Goal: Task Accomplishment & Management: Use online tool/utility

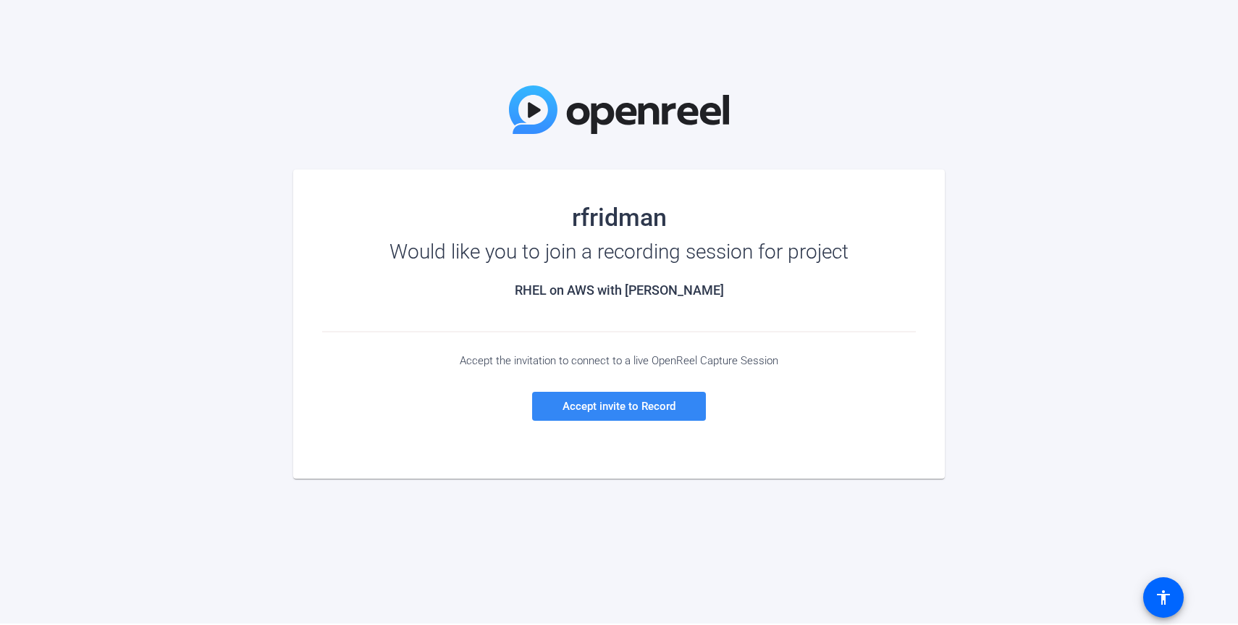
click at [610, 410] on span "Accept invite to Record" at bounding box center [619, 406] width 113 height 13
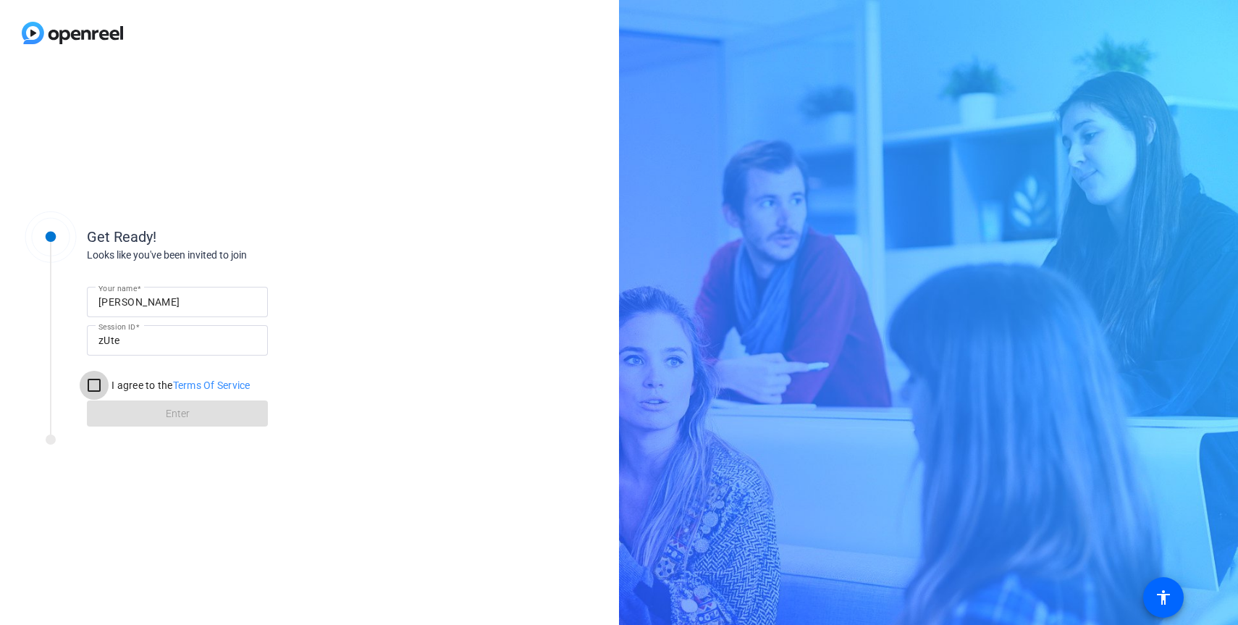
click at [94, 386] on input "I agree to the Terms Of Service" at bounding box center [94, 385] width 29 height 29
checkbox input "true"
click at [161, 415] on span at bounding box center [177, 413] width 181 height 35
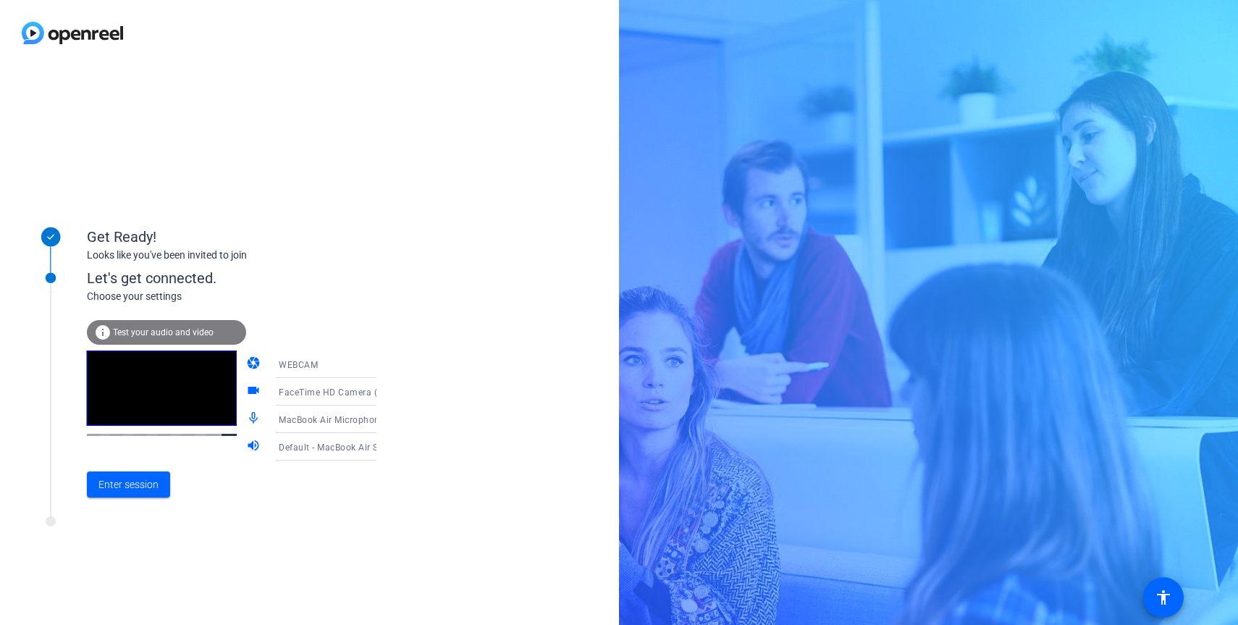
click at [387, 365] on icon at bounding box center [390, 365] width 7 height 4
click at [349, 257] on div at bounding box center [619, 312] width 1238 height 625
click at [130, 489] on span "Enter session" at bounding box center [128, 484] width 60 height 15
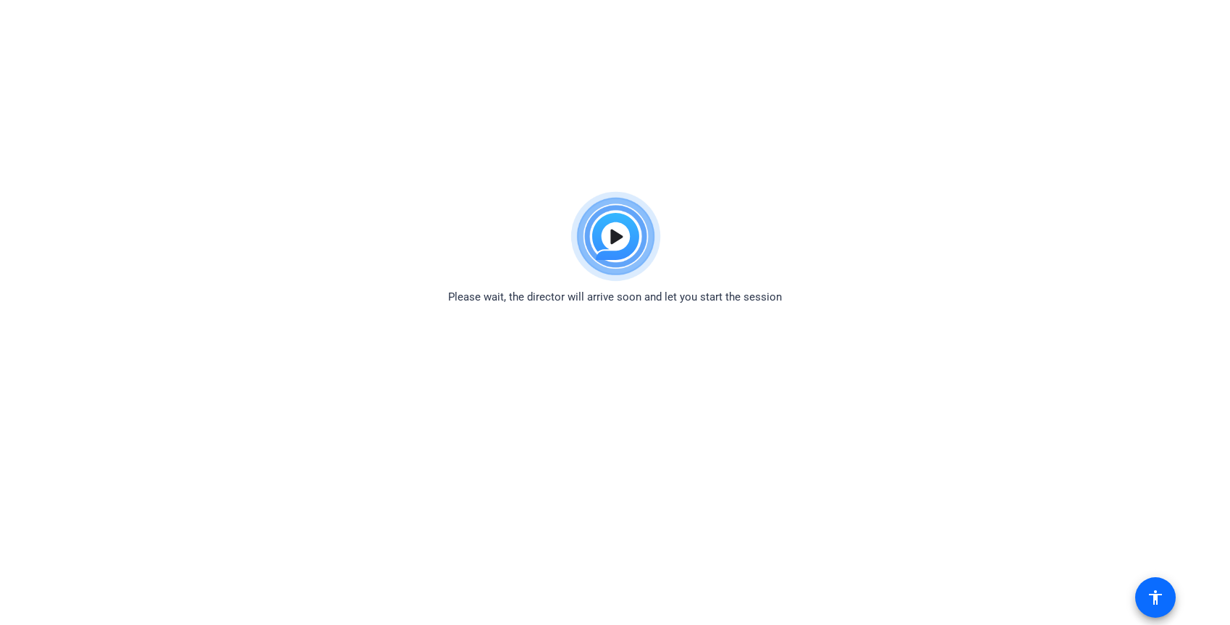
click at [1151, 597] on mat-icon "accessibility" at bounding box center [1155, 597] width 17 height 17
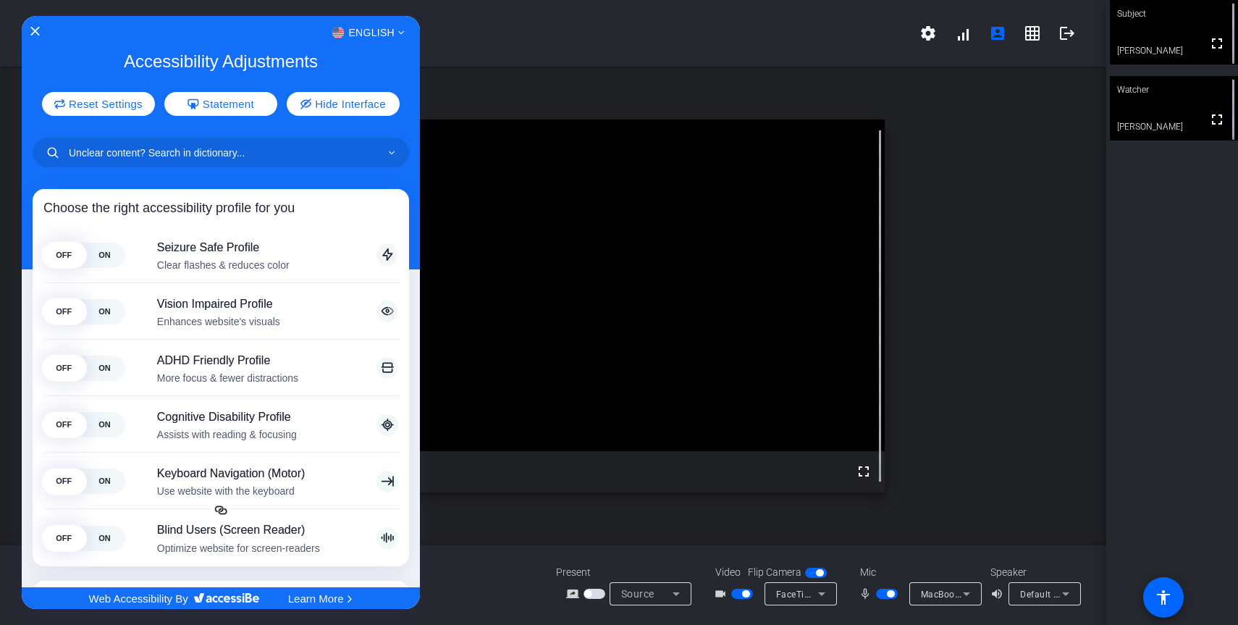
click at [1171, 26] on div at bounding box center [619, 312] width 1238 height 625
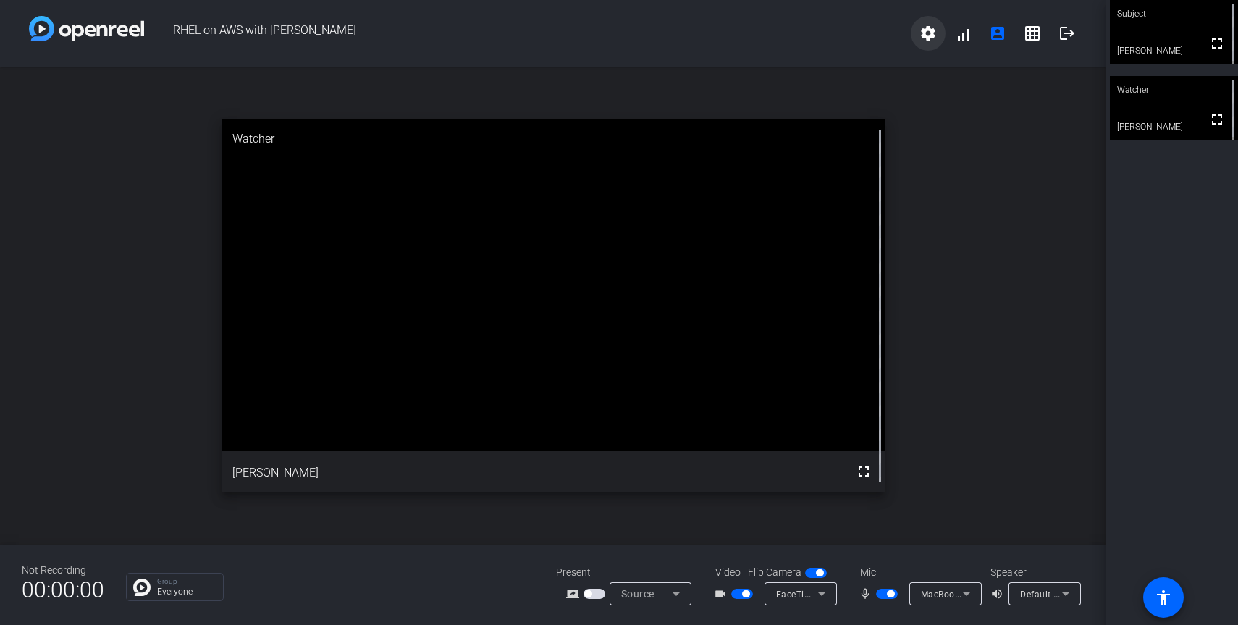
click at [935, 30] on mat-icon "settings" at bounding box center [927, 33] width 17 height 17
drag, startPoint x: 1051, startPoint y: 87, endPoint x: 1038, endPoint y: 76, distance: 16.4
click at [1051, 87] on div at bounding box center [619, 312] width 1238 height 625
click at [1001, 35] on mat-icon "account_box" at bounding box center [997, 33] width 17 height 17
click at [1034, 31] on mat-icon "grid_on" at bounding box center [1032, 33] width 17 height 17
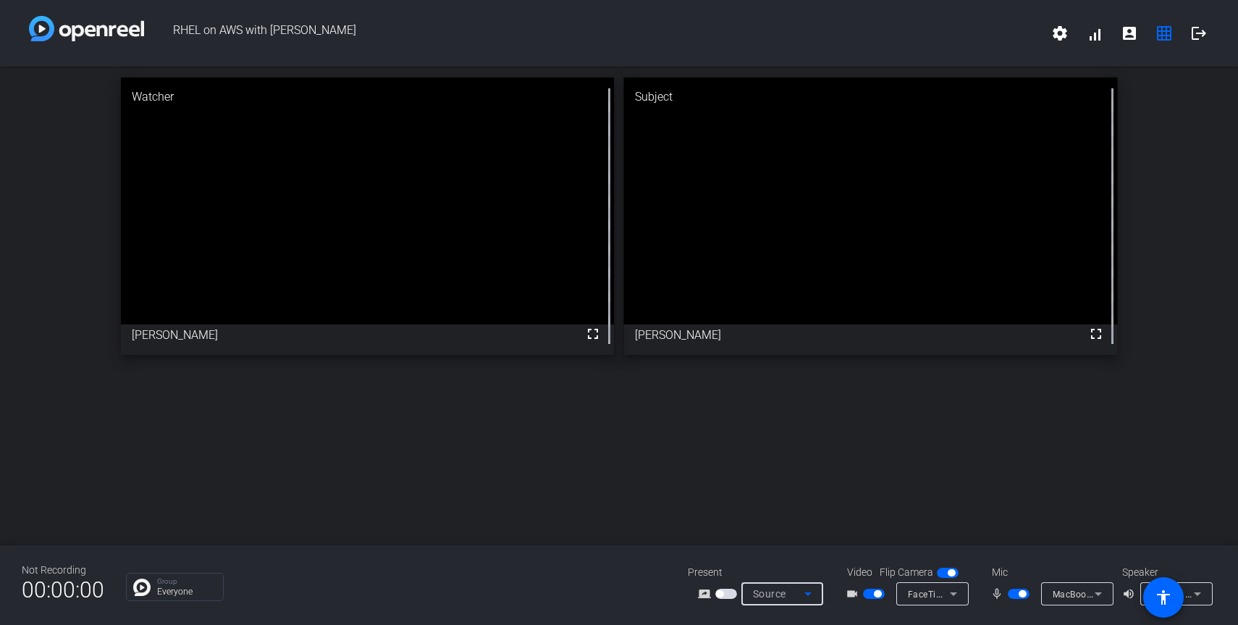
click at [812, 594] on icon at bounding box center [807, 593] width 17 height 17
click at [956, 594] on div at bounding box center [619, 312] width 1238 height 625
click at [954, 595] on icon at bounding box center [953, 594] width 7 height 4
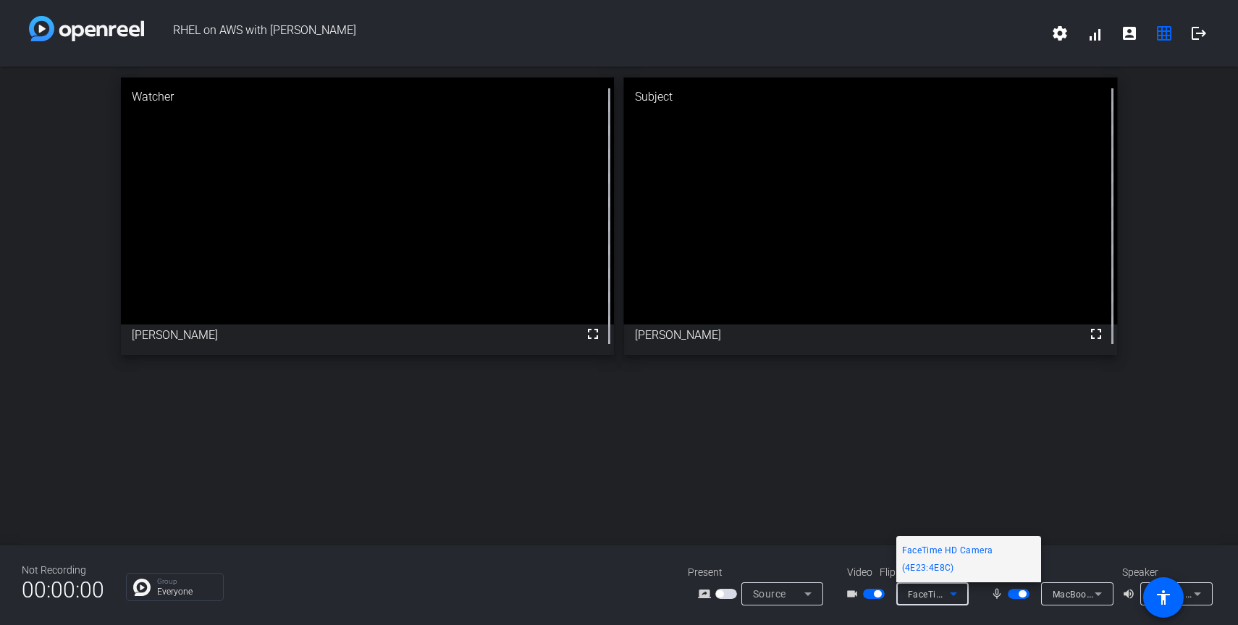
click at [1187, 409] on div at bounding box center [619, 312] width 1238 height 625
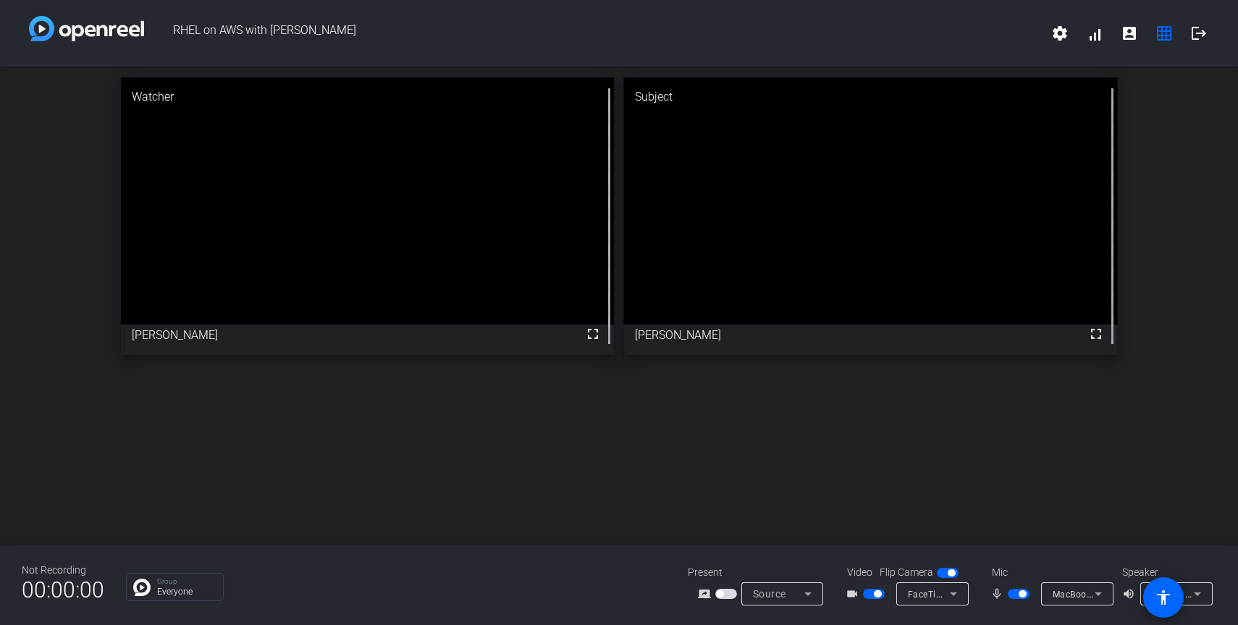
click at [955, 594] on icon at bounding box center [953, 593] width 17 height 17
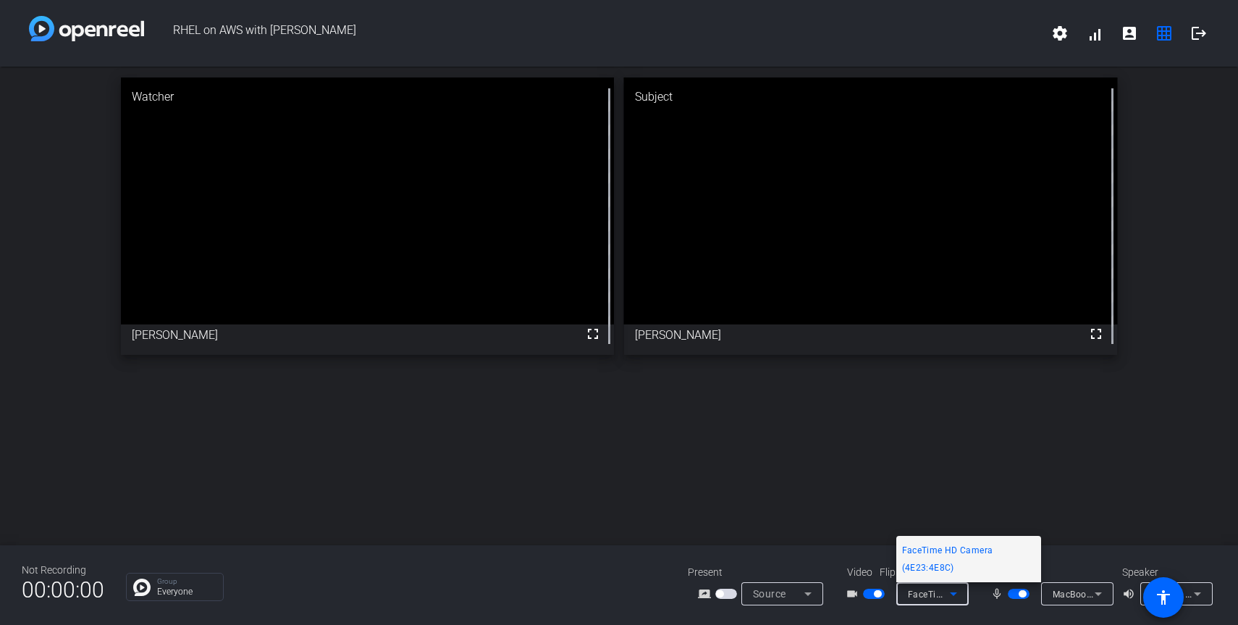
click at [1090, 596] on div at bounding box center [619, 312] width 1238 height 625
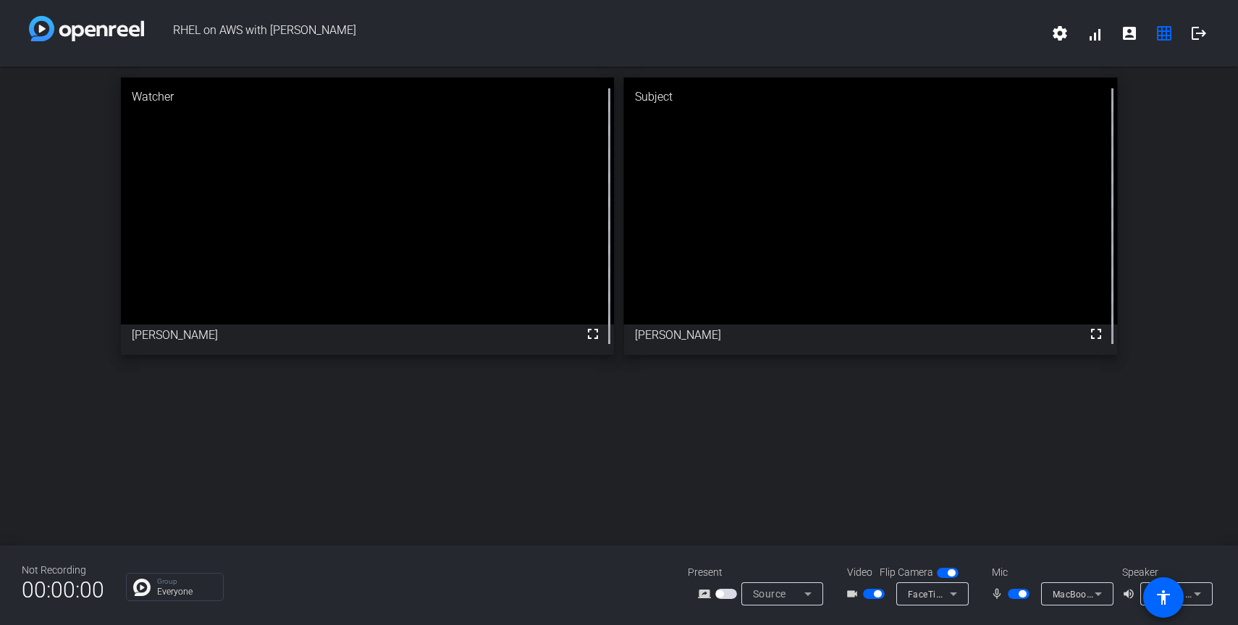
click at [1098, 594] on icon at bounding box center [1098, 594] width 7 height 4
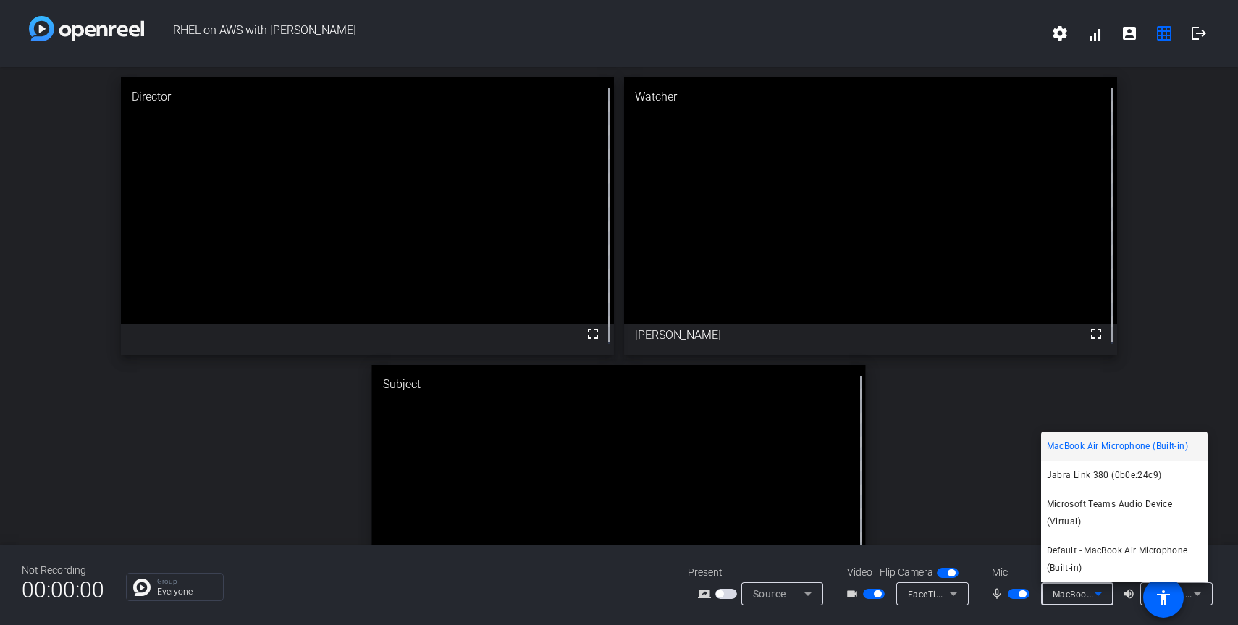
click at [457, 589] on div at bounding box center [619, 312] width 1238 height 625
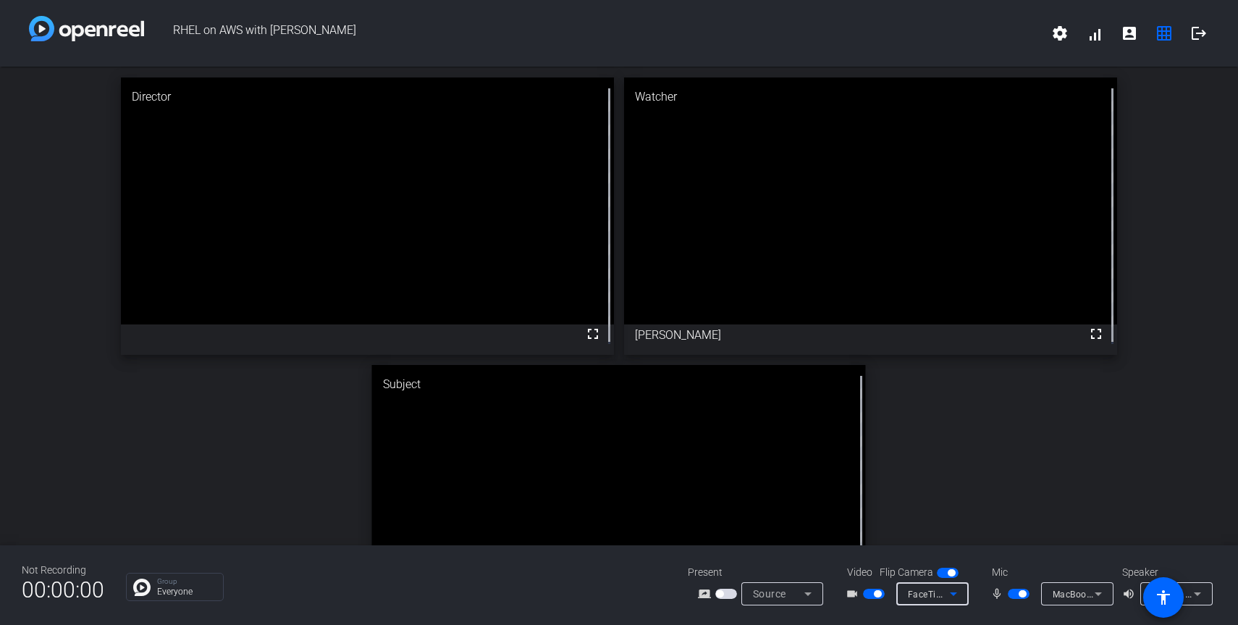
click at [958, 592] on icon at bounding box center [953, 593] width 17 height 17
click at [613, 584] on div at bounding box center [619, 312] width 1238 height 625
click at [1099, 592] on icon at bounding box center [1098, 593] width 17 height 17
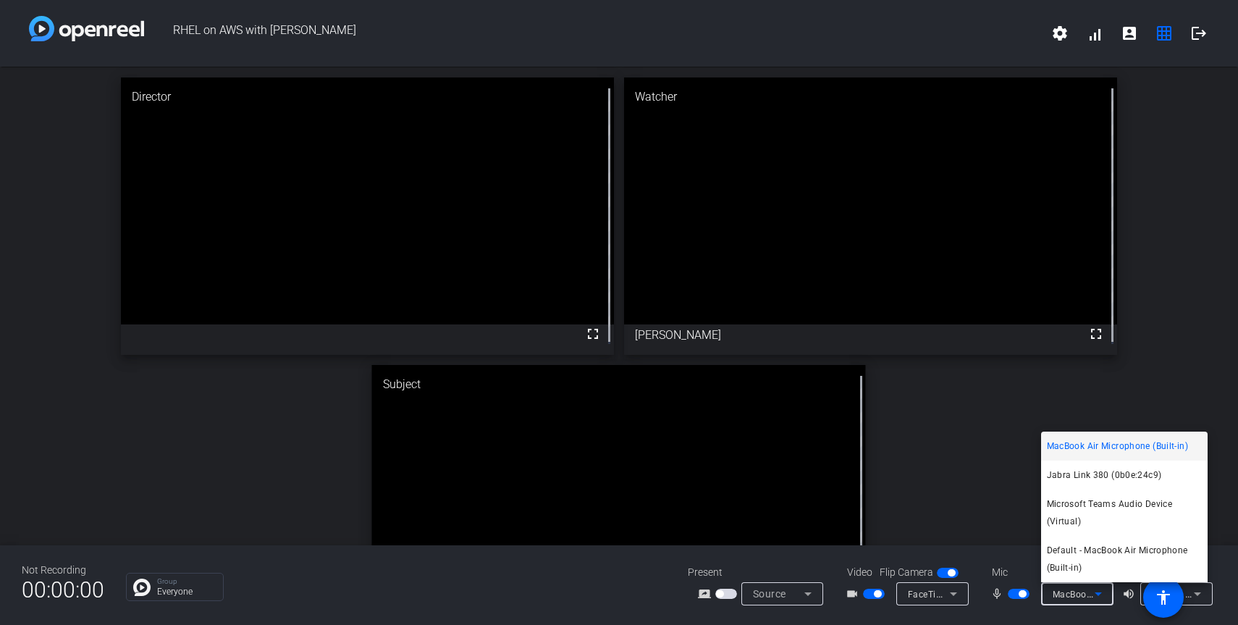
click at [592, 591] on div at bounding box center [619, 312] width 1238 height 625
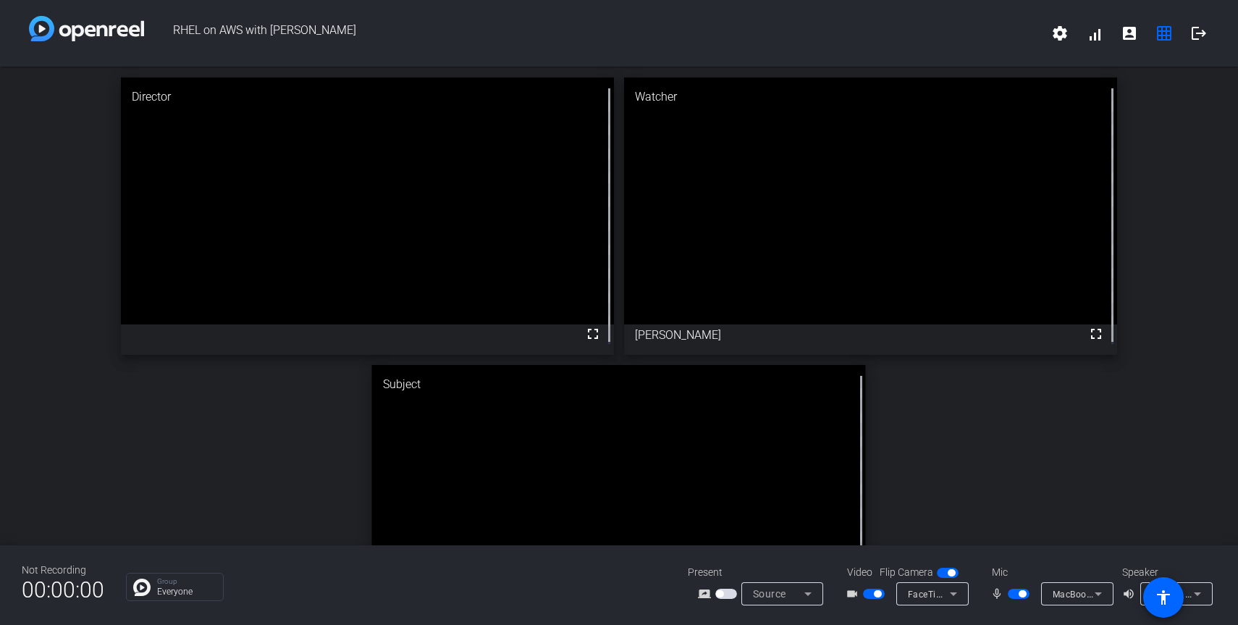
click at [1200, 595] on icon at bounding box center [1197, 593] width 17 height 17
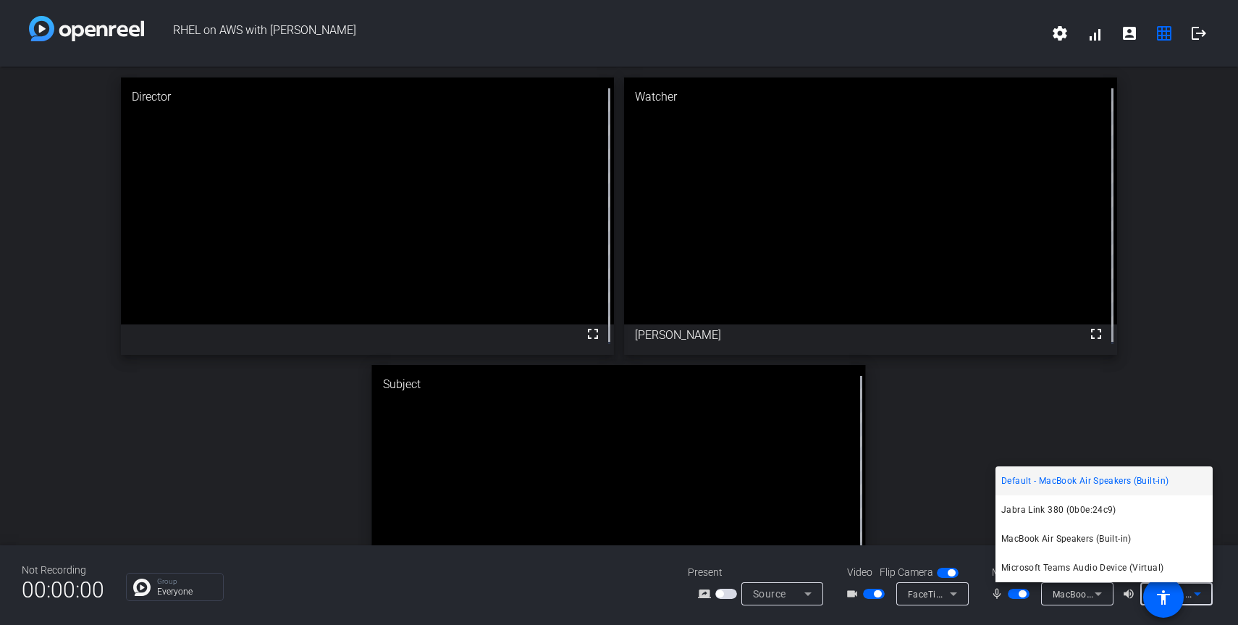
click at [607, 584] on div at bounding box center [619, 312] width 1238 height 625
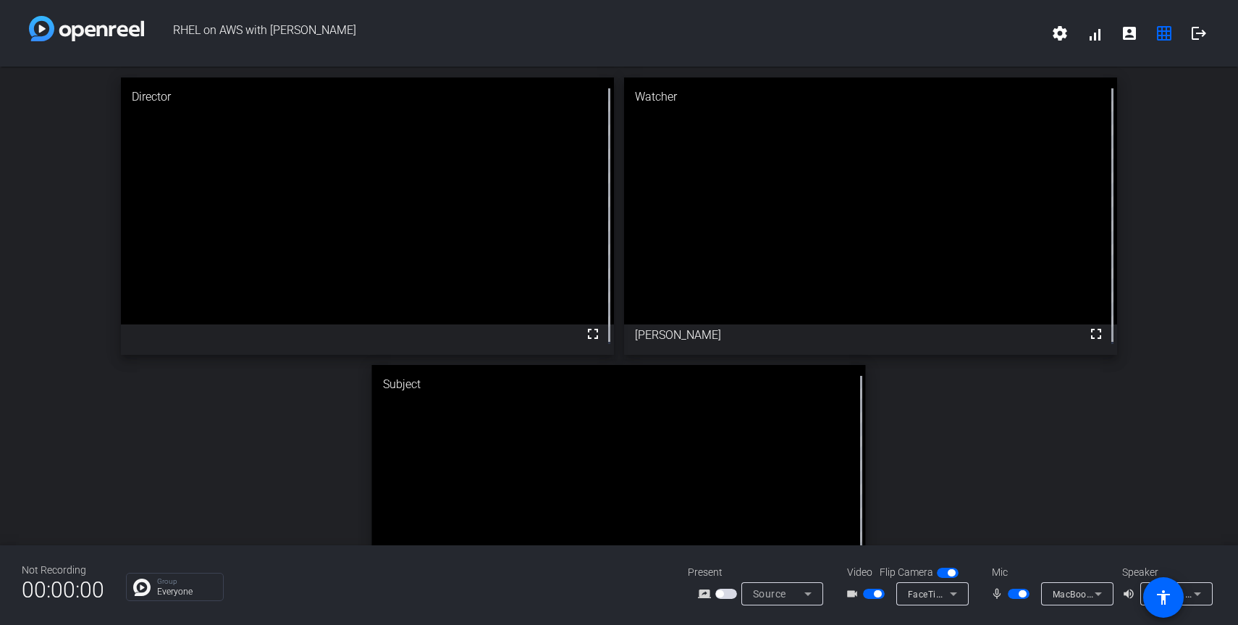
click at [1019, 595] on span "button" at bounding box center [1022, 593] width 7 height 7
click at [1024, 590] on span "button" at bounding box center [1019, 594] width 22 height 10
click at [1057, 36] on mat-icon "settings" at bounding box center [1059, 33] width 17 height 17
click at [1097, 33] on div at bounding box center [619, 312] width 1238 height 625
click at [1096, 35] on span at bounding box center [1094, 33] width 35 height 35
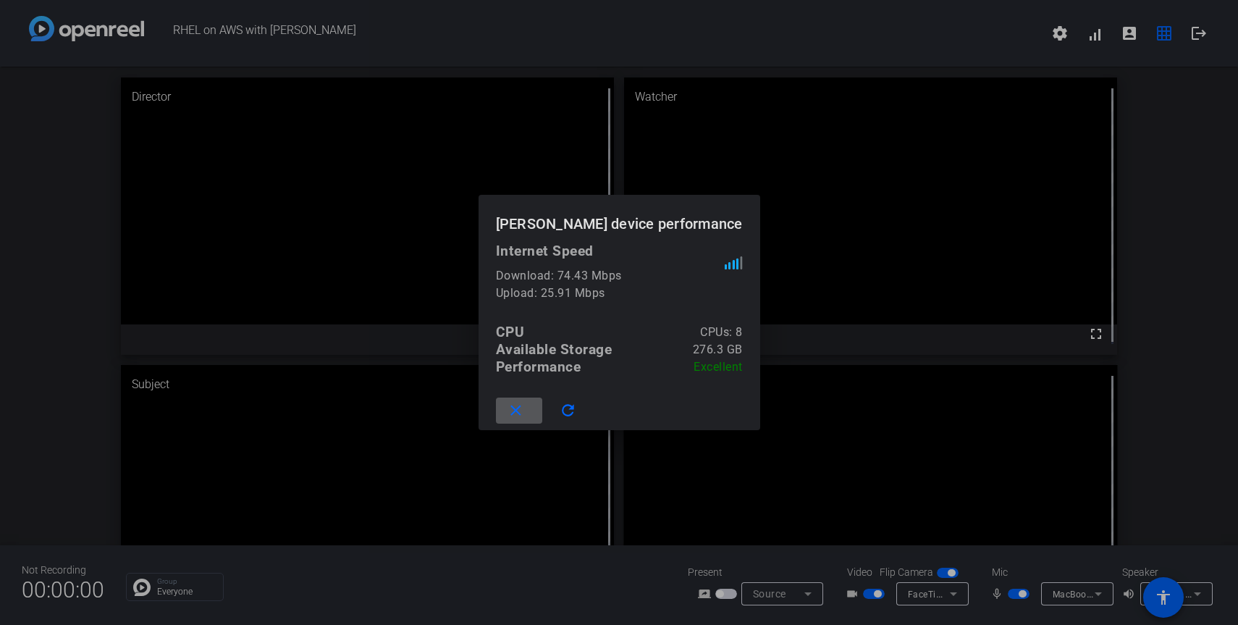
click at [531, 416] on span at bounding box center [519, 410] width 46 height 35
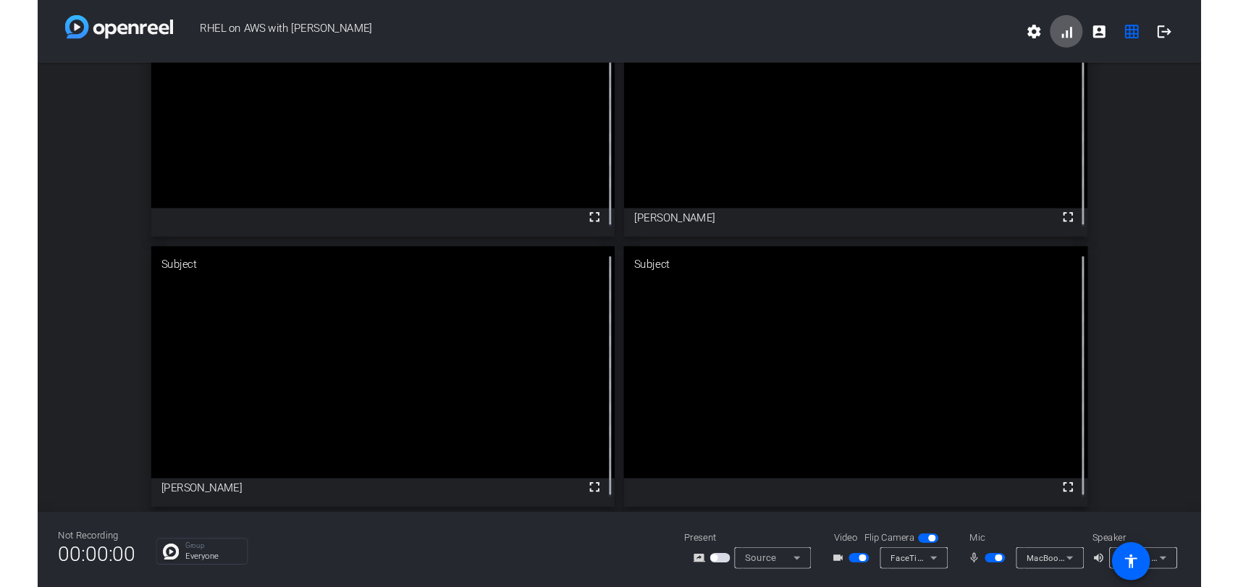
scroll to position [104, 0]
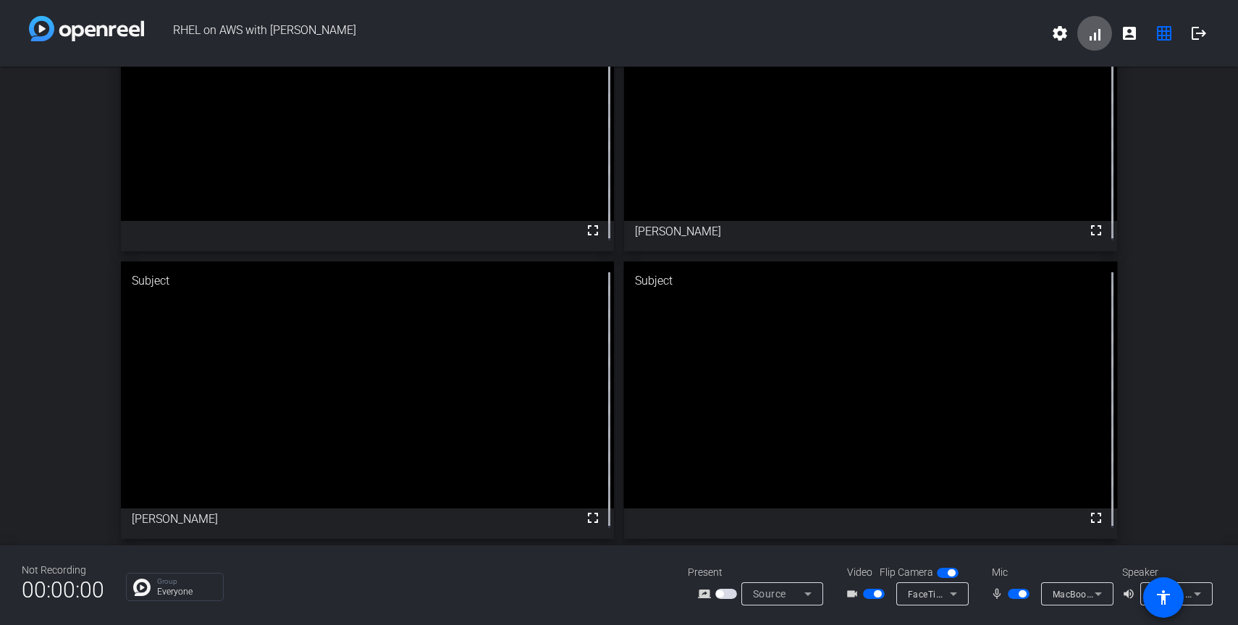
click at [797, 594] on div "Source" at bounding box center [778, 593] width 51 height 17
click at [631, 584] on div at bounding box center [619, 312] width 1238 height 625
click at [962, 33] on span "RHEL on AWS with [PERSON_NAME]" at bounding box center [593, 33] width 899 height 35
click at [729, 592] on span "button" at bounding box center [726, 594] width 22 height 10
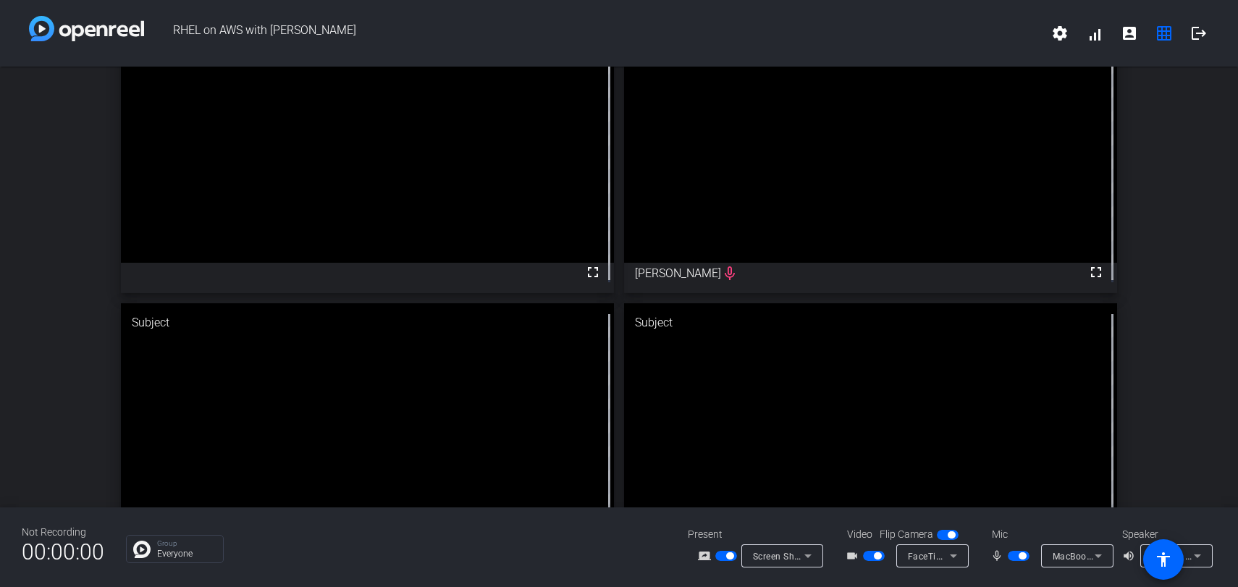
scroll to position [141, 0]
